Goal: Information Seeking & Learning: Learn about a topic

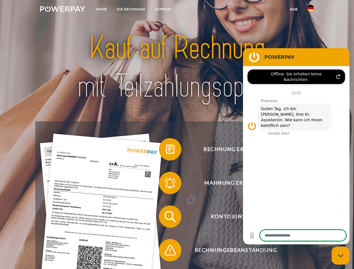
click at [63, 10] on img at bounding box center [62, 9] width 45 height 6
click at [311, 10] on img at bounding box center [310, 8] width 7 height 7
click at [294, 9] on link "agb" at bounding box center [293, 9] width 17 height 10
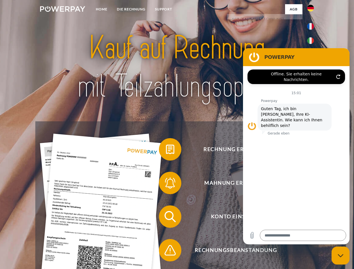
click at [166, 151] on span at bounding box center [162, 149] width 28 height 28
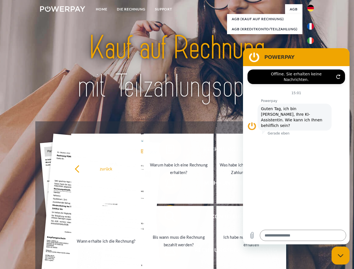
click at [141, 218] on link "Wann erhalte ich die Rechnung?" at bounding box center [106, 241] width 70 height 70
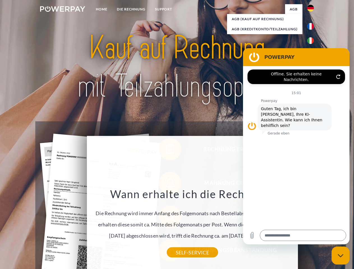
click at [341, 256] on icon "Messaging-Fenster schließen" at bounding box center [341, 256] width 6 height 4
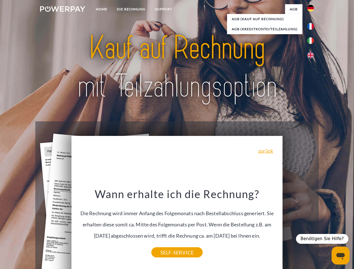
type textarea "*"
